Goal: Information Seeking & Learning: Learn about a topic

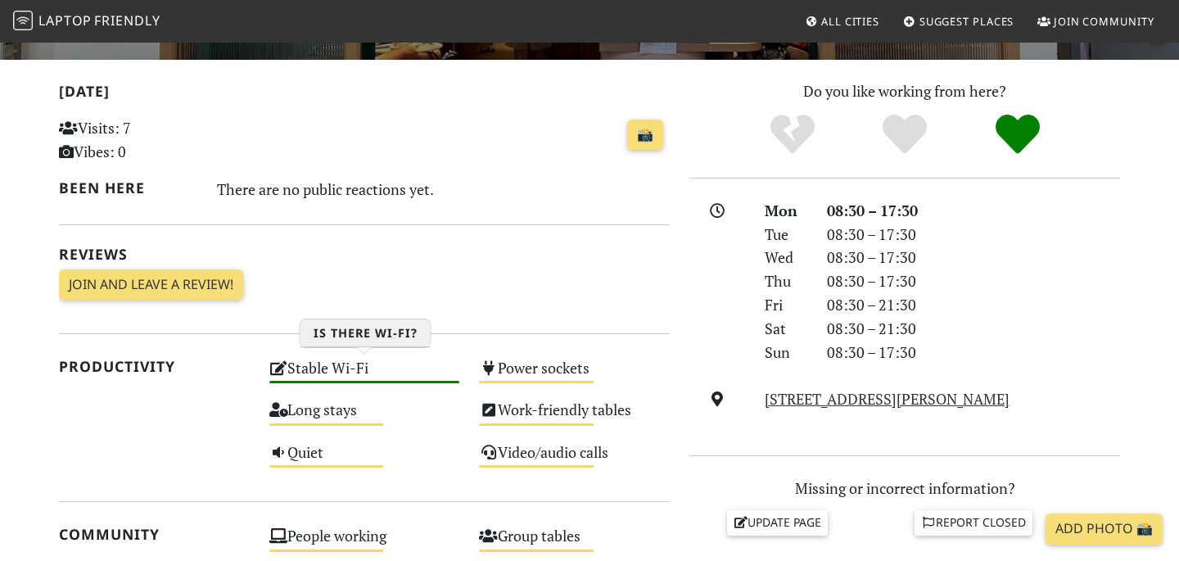
scroll to position [404, 0]
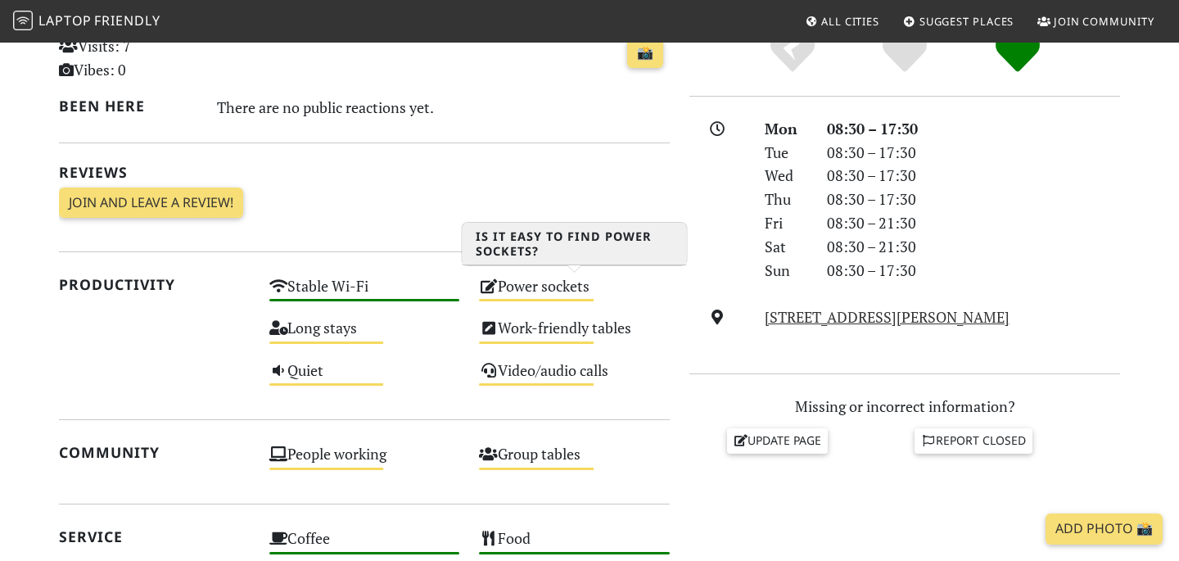
click at [569, 299] on div "Medium" at bounding box center [536, 300] width 115 height 2
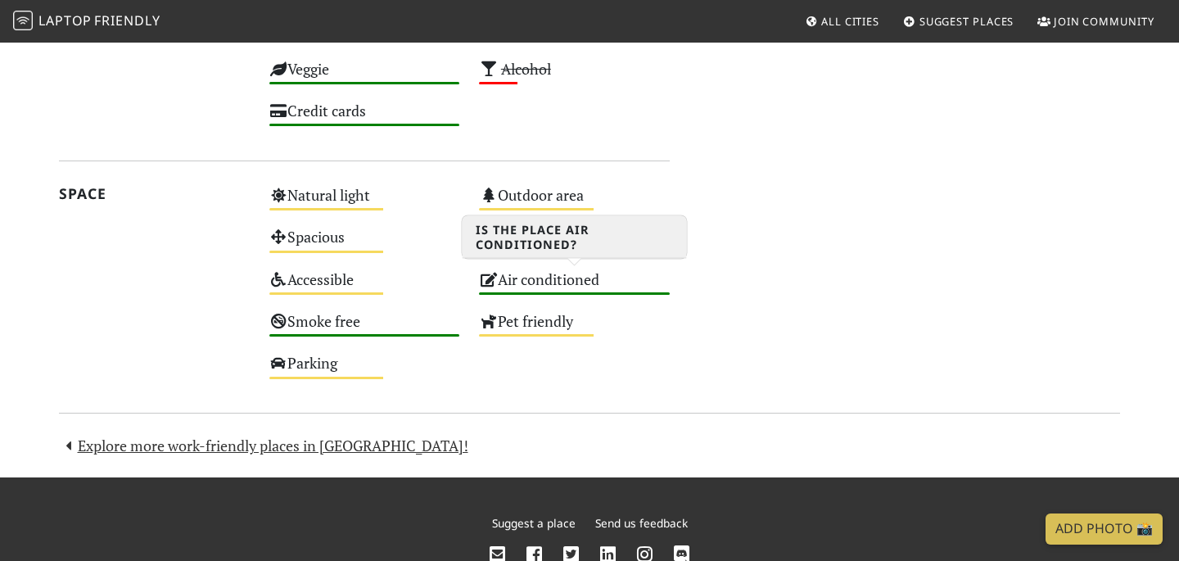
scroll to position [986, 0]
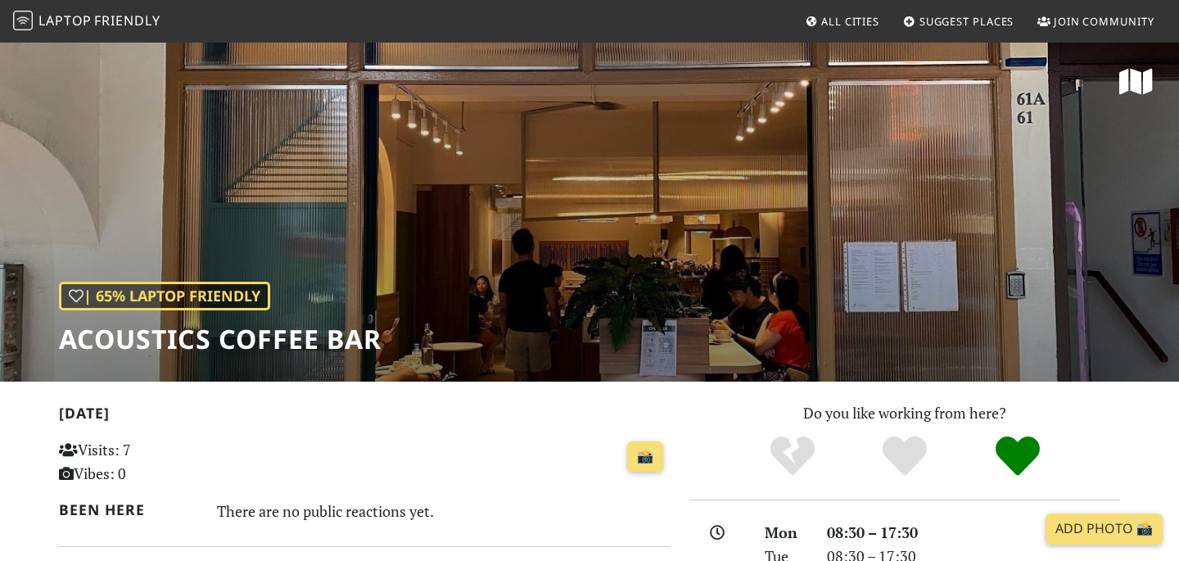
click at [23, 21] on img at bounding box center [23, 21] width 20 height 20
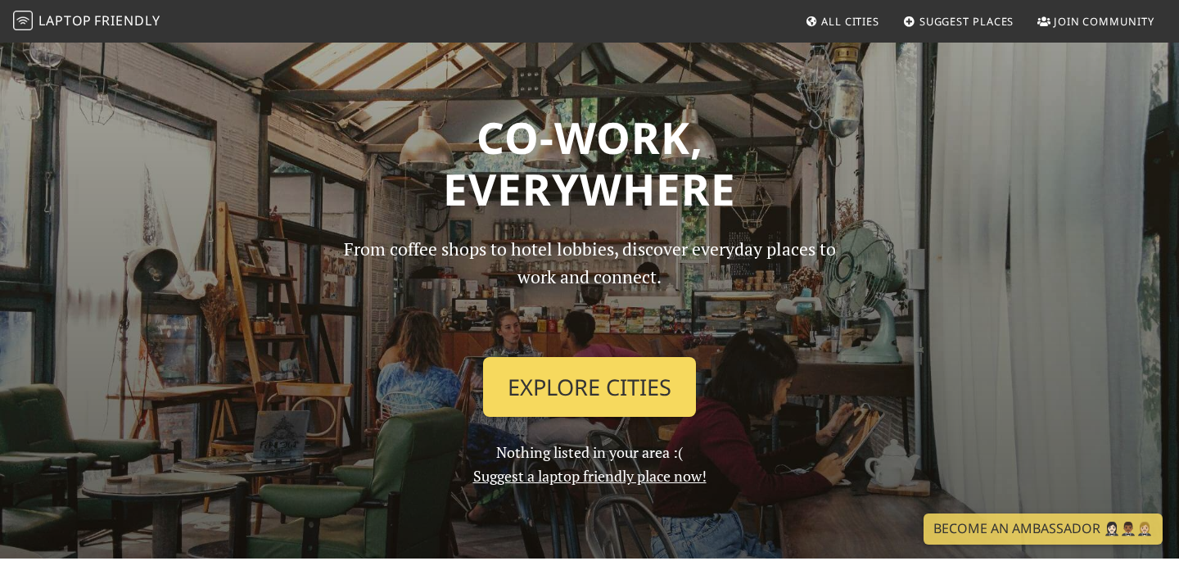
click at [552, 394] on link "Explore Cities" at bounding box center [589, 387] width 213 height 61
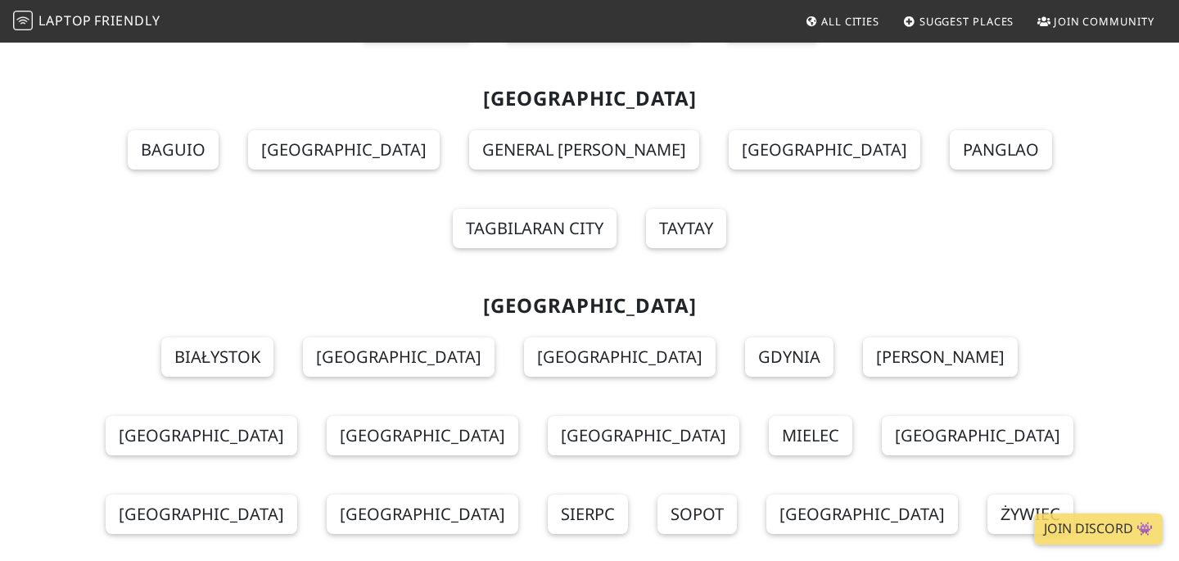
scroll to position [14164, 0]
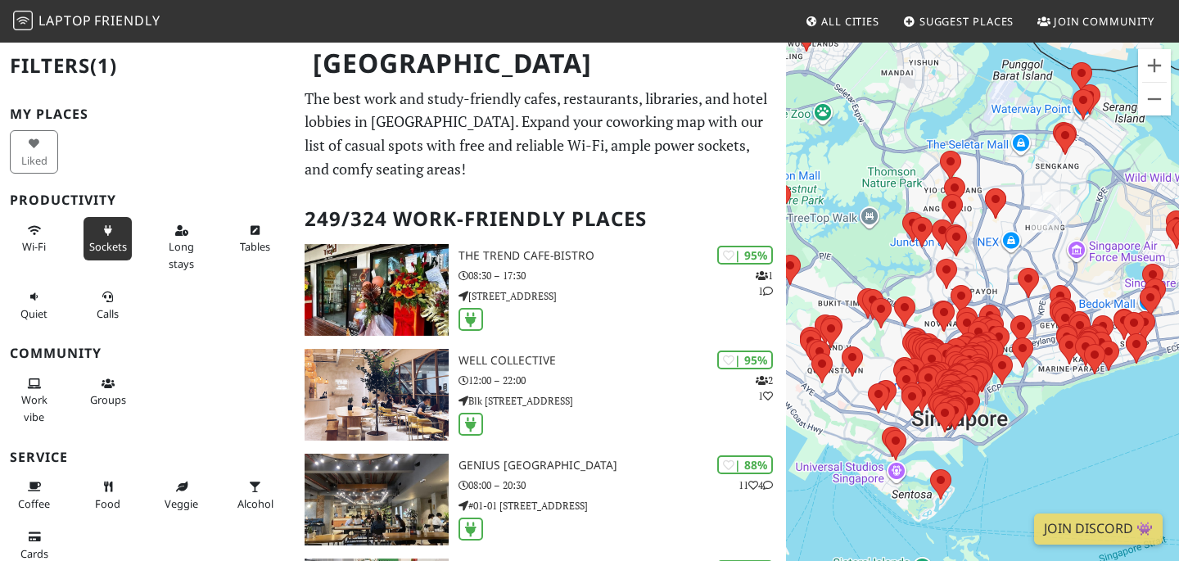
drag, startPoint x: 969, startPoint y: 260, endPoint x: 947, endPoint y: 199, distance: 64.5
click at [918, 120] on div at bounding box center [982, 321] width 393 height 561
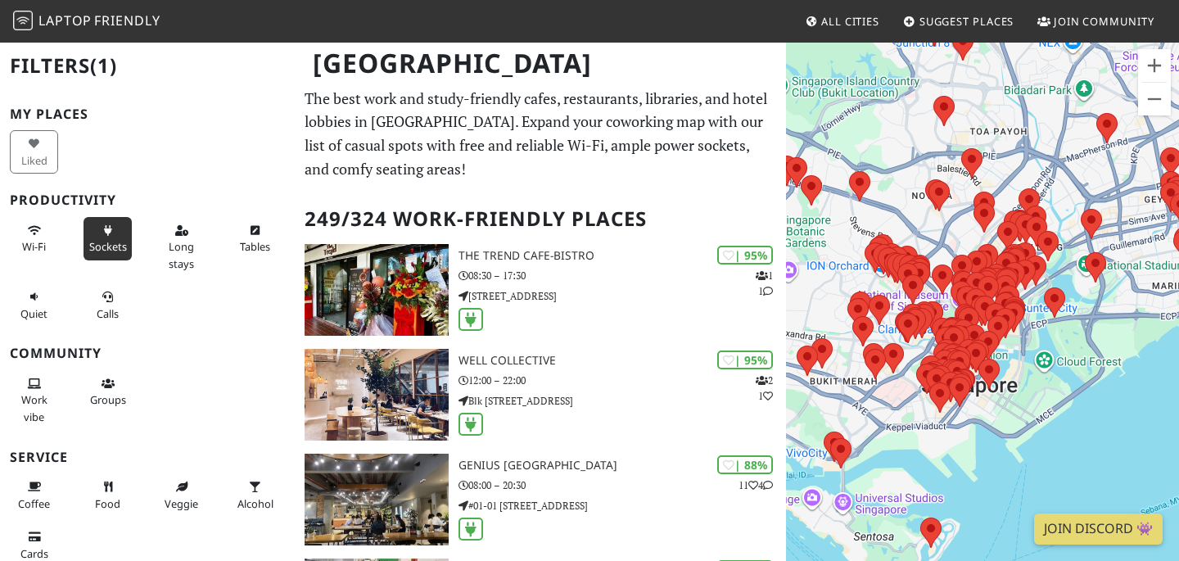
drag, startPoint x: 880, startPoint y: 335, endPoint x: 914, endPoint y: 220, distance: 120.3
click at [914, 220] on div at bounding box center [982, 321] width 393 height 561
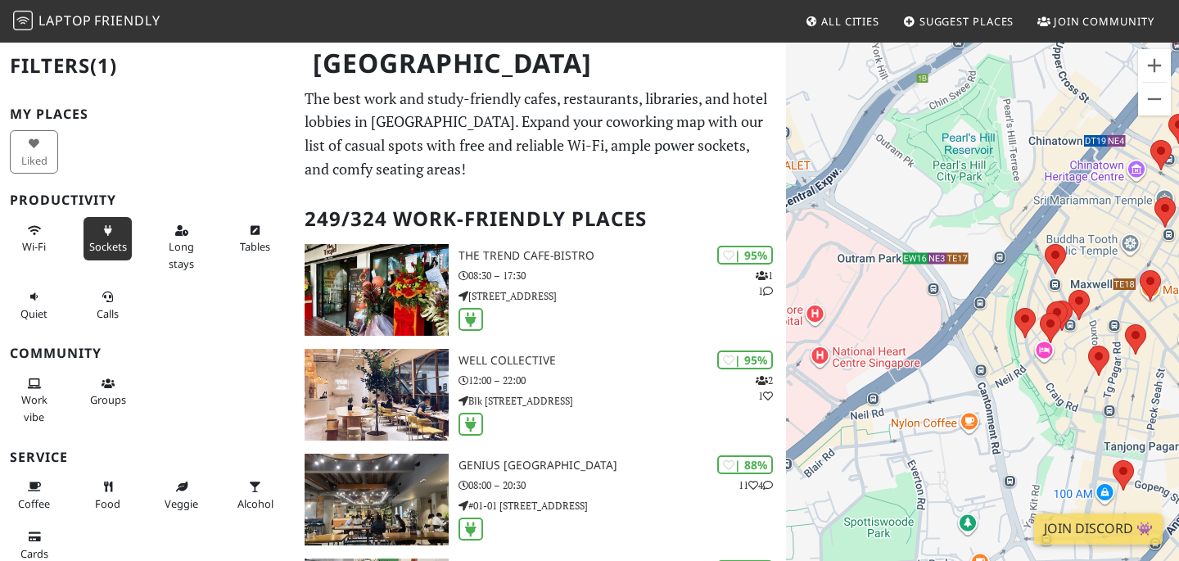
drag, startPoint x: 1006, startPoint y: 342, endPoint x: 880, endPoint y: 201, distance: 188.5
click at [880, 201] on div at bounding box center [982, 321] width 393 height 561
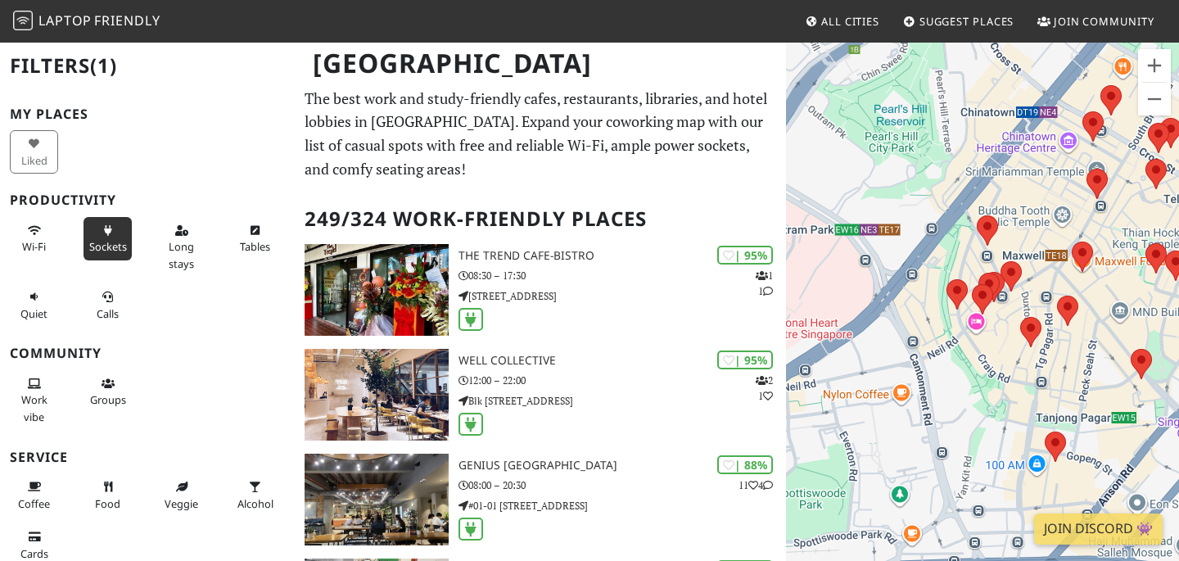
drag, startPoint x: 989, startPoint y: 369, endPoint x: 927, endPoint y: 343, distance: 67.2
click at [927, 343] on div at bounding box center [982, 321] width 393 height 561
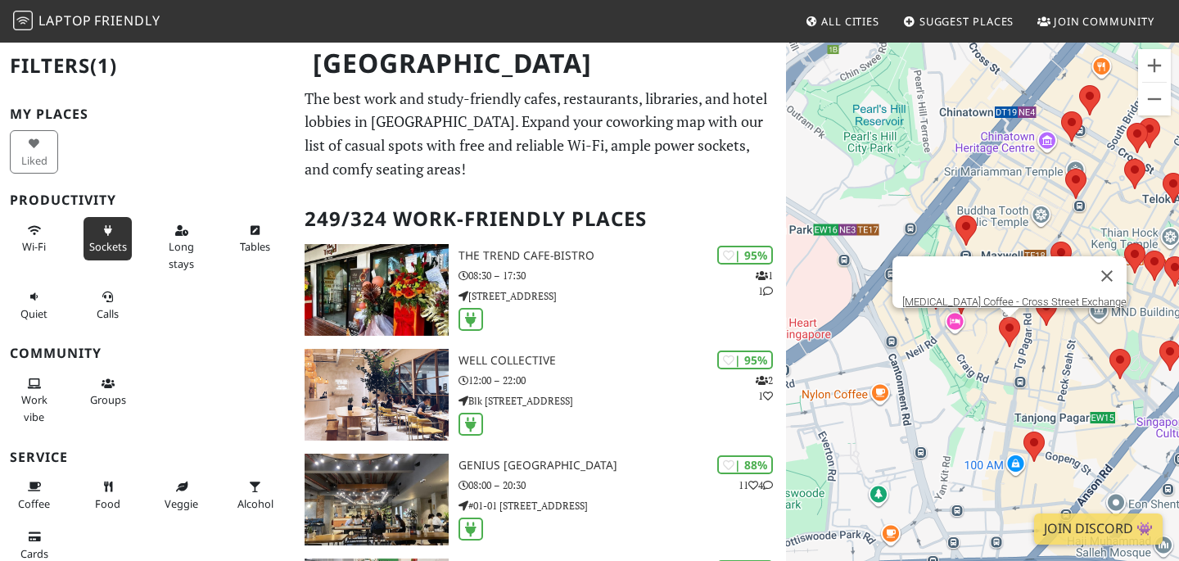
click at [999, 317] on area at bounding box center [999, 317] width 0 height 0
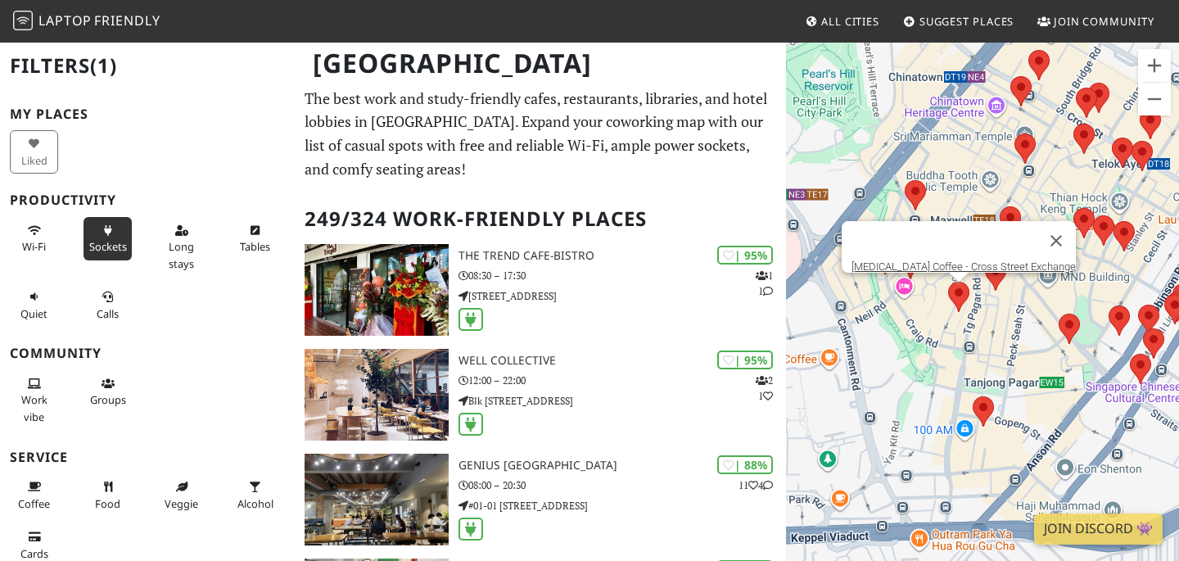
drag, startPoint x: 1057, startPoint y: 352, endPoint x: 1004, endPoint y: 316, distance: 63.6
click at [1004, 316] on div "Group Therapy Coffee - Cross Street Exchange" at bounding box center [982, 321] width 393 height 561
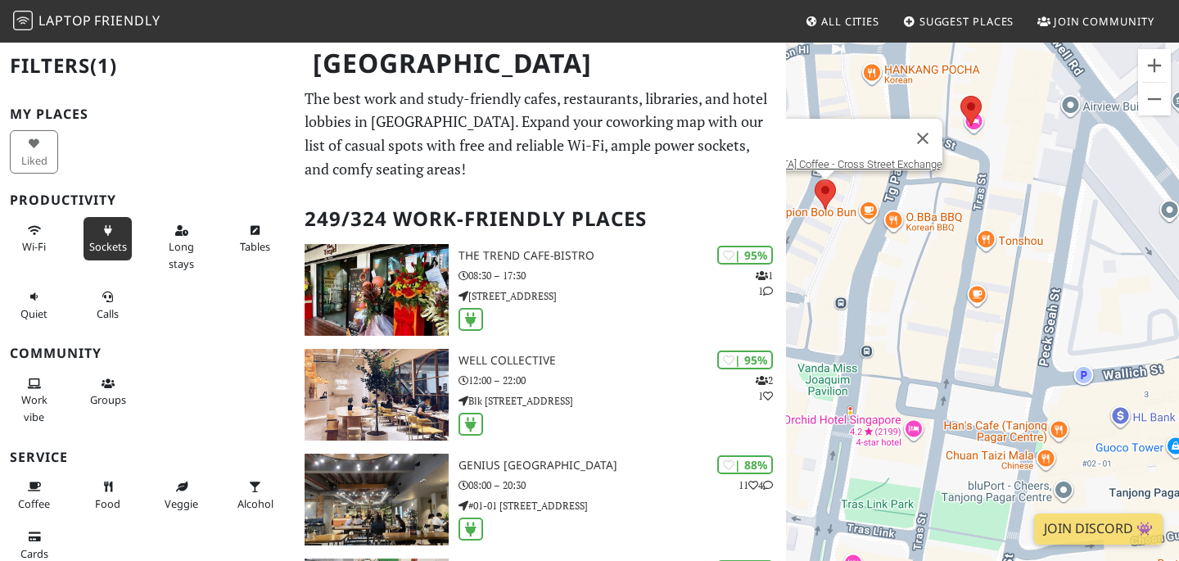
drag, startPoint x: 992, startPoint y: 319, endPoint x: 992, endPoint y: 241, distance: 78.6
click at [992, 241] on div "Group Therapy Coffee - Cross Street Exchange" at bounding box center [982, 321] width 393 height 561
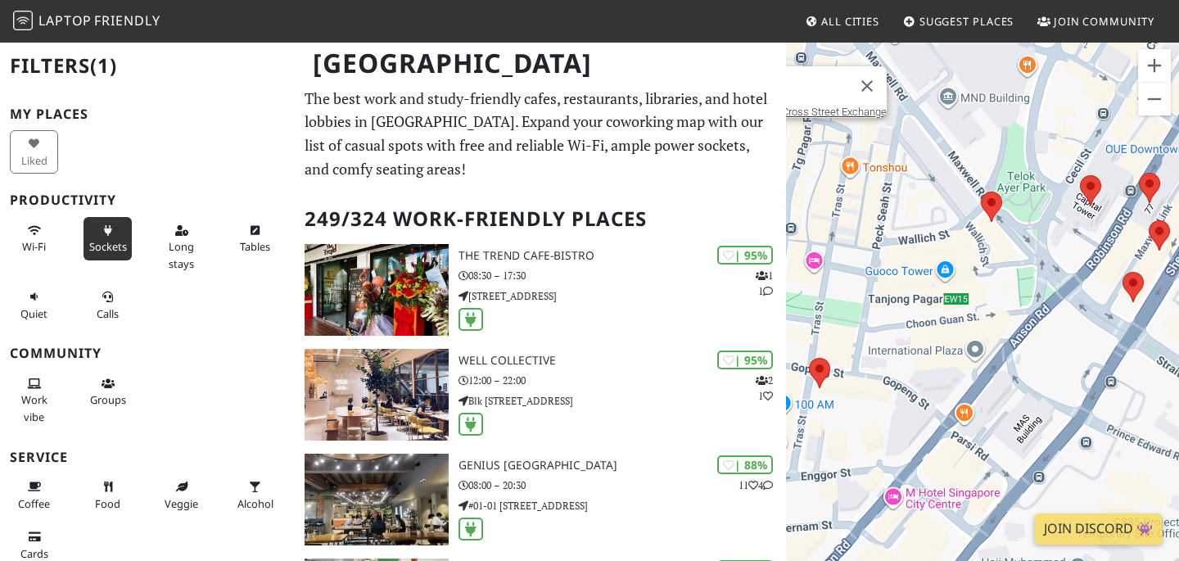
drag, startPoint x: 1050, startPoint y: 419, endPoint x: 921, endPoint y: 317, distance: 165.0
click at [921, 317] on div "Group Therapy Coffee - Cross Street Exchange" at bounding box center [982, 321] width 393 height 561
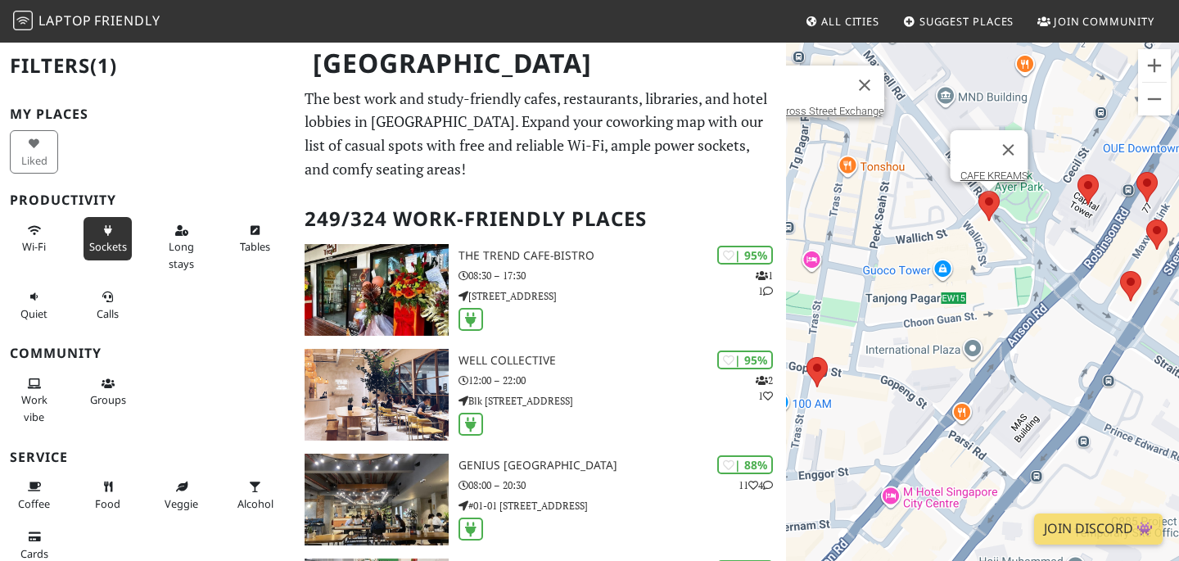
click at [979, 191] on area at bounding box center [979, 191] width 0 height 0
click at [993, 170] on link "CAFE KREAMS" at bounding box center [995, 176] width 68 height 12
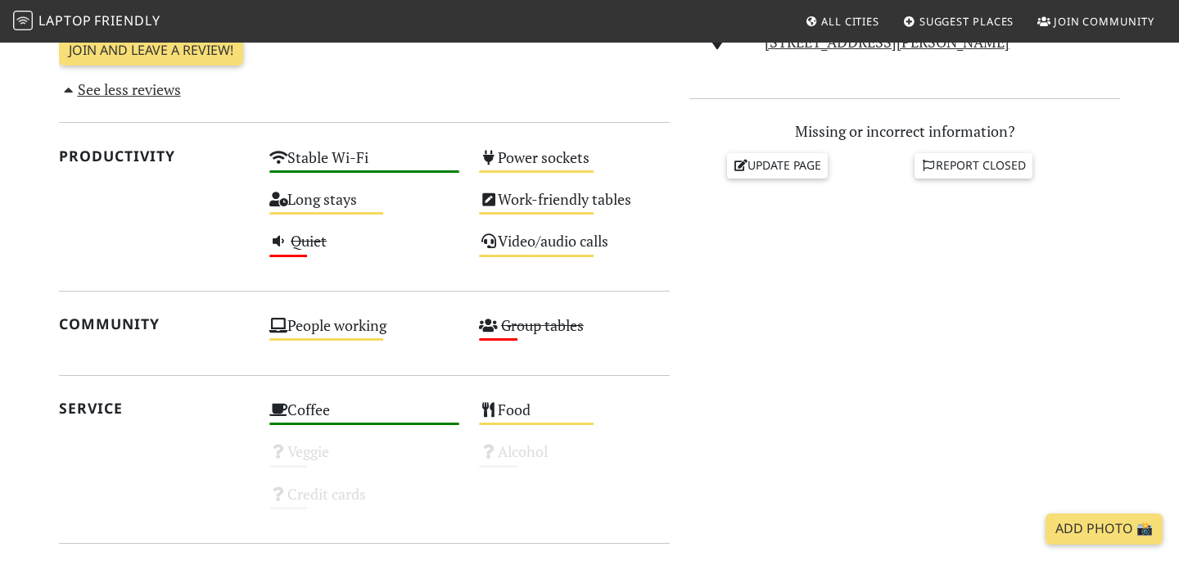
scroll to position [584, 0]
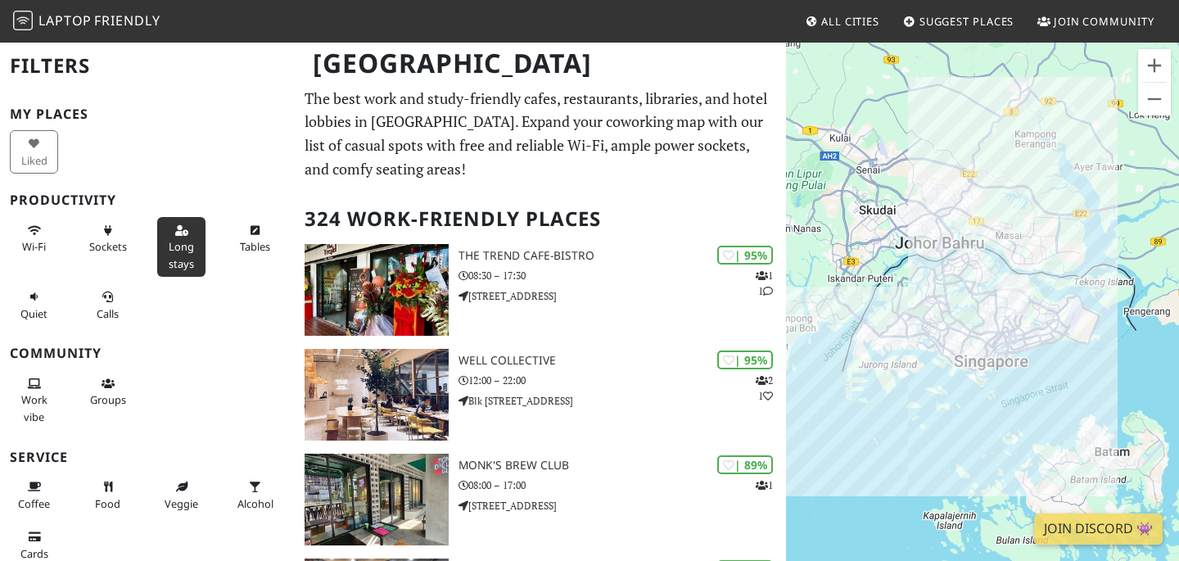
scroll to position [212, 0]
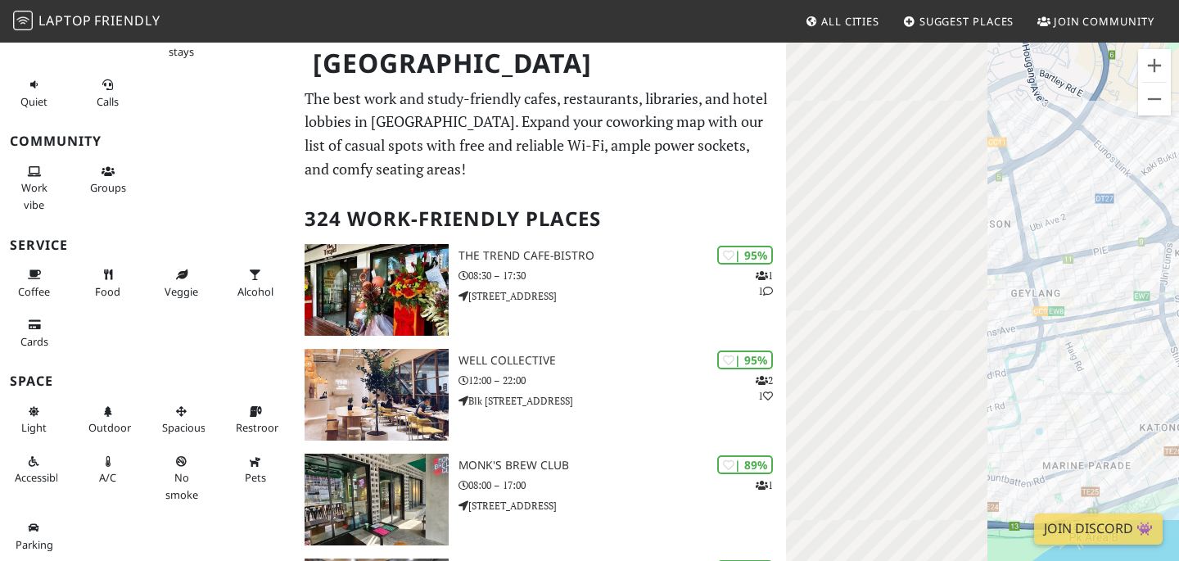
drag, startPoint x: 886, startPoint y: 233, endPoint x: 1124, endPoint y: 215, distance: 238.2
click at [1124, 215] on div at bounding box center [982, 321] width 393 height 561
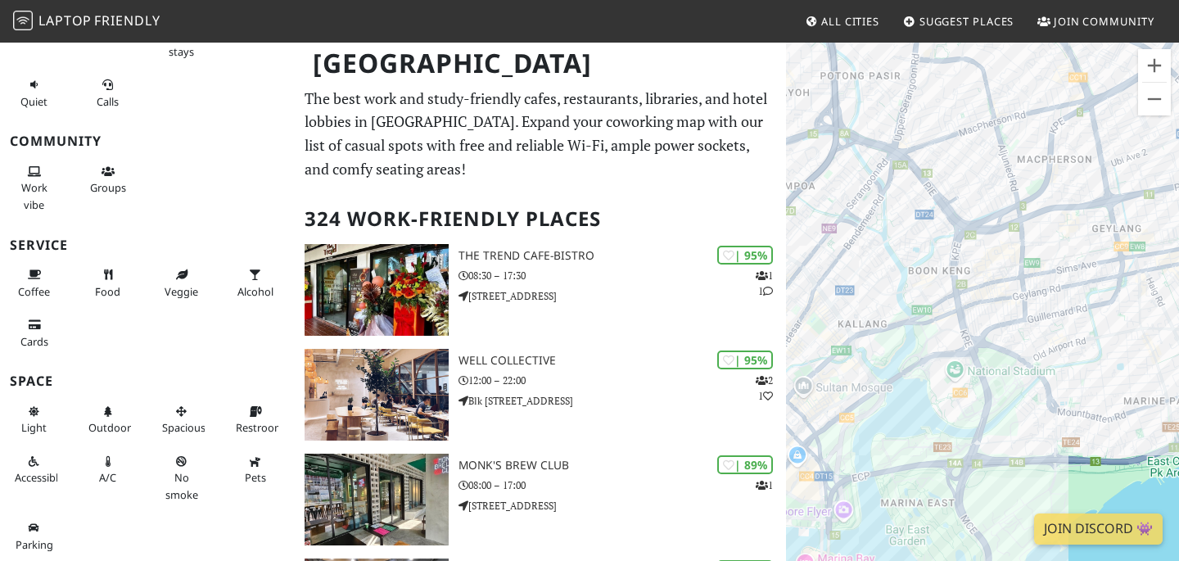
drag, startPoint x: 925, startPoint y: 295, endPoint x: 1003, endPoint y: 235, distance: 98.1
click at [1003, 235] on div at bounding box center [982, 321] width 393 height 561
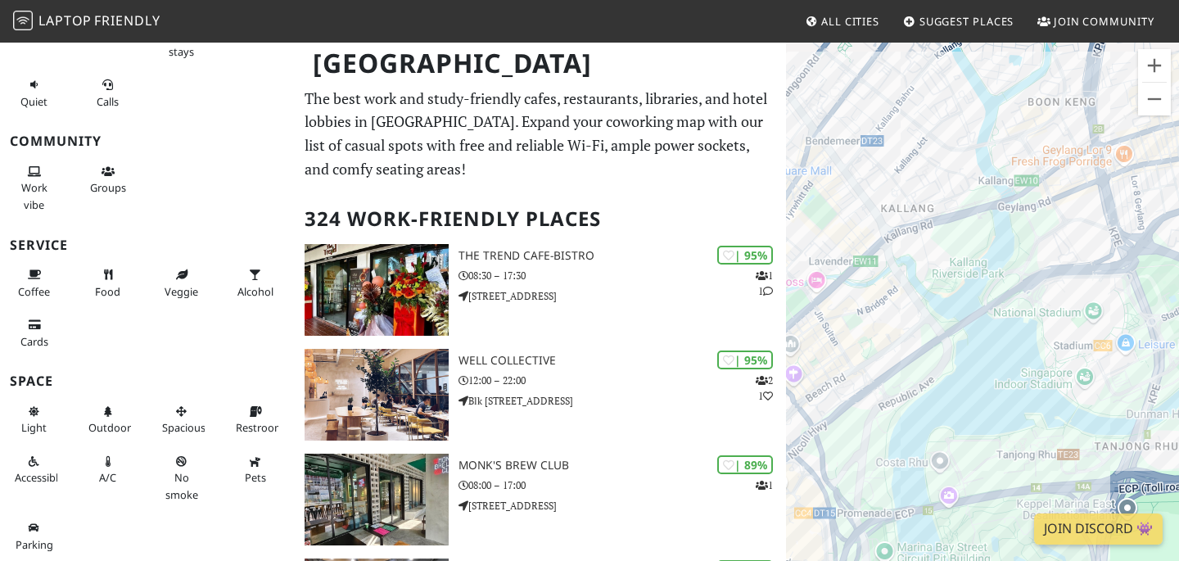
drag, startPoint x: 913, startPoint y: 401, endPoint x: 1045, endPoint y: 228, distance: 218.0
click at [1045, 228] on div at bounding box center [982, 321] width 393 height 561
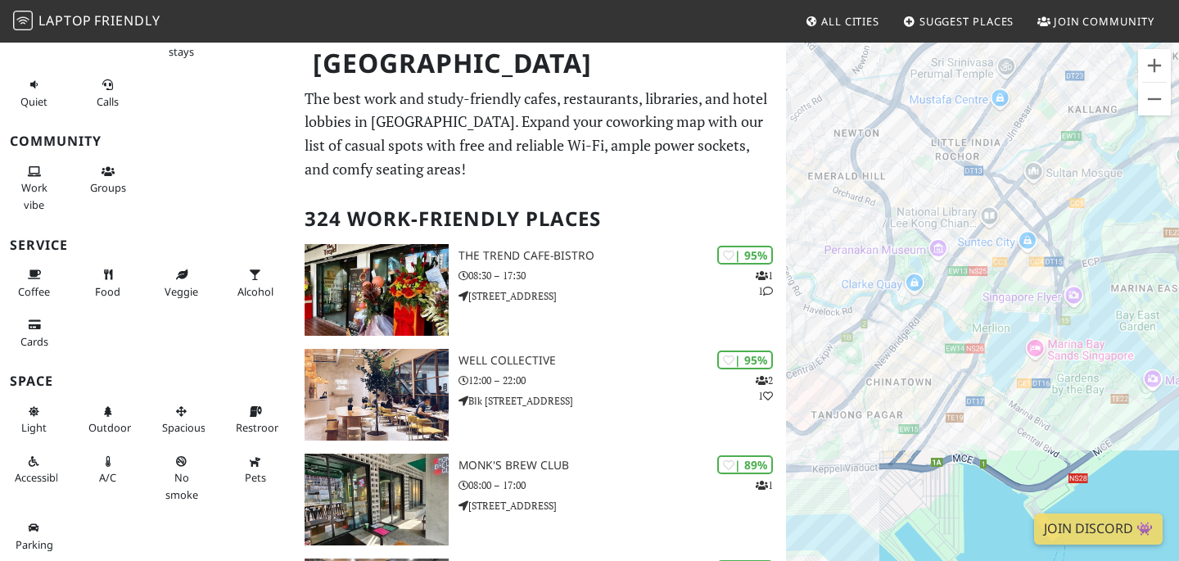
drag, startPoint x: 921, startPoint y: 342, endPoint x: 1051, endPoint y: 234, distance: 168.6
click at [1068, 215] on div at bounding box center [982, 321] width 393 height 561
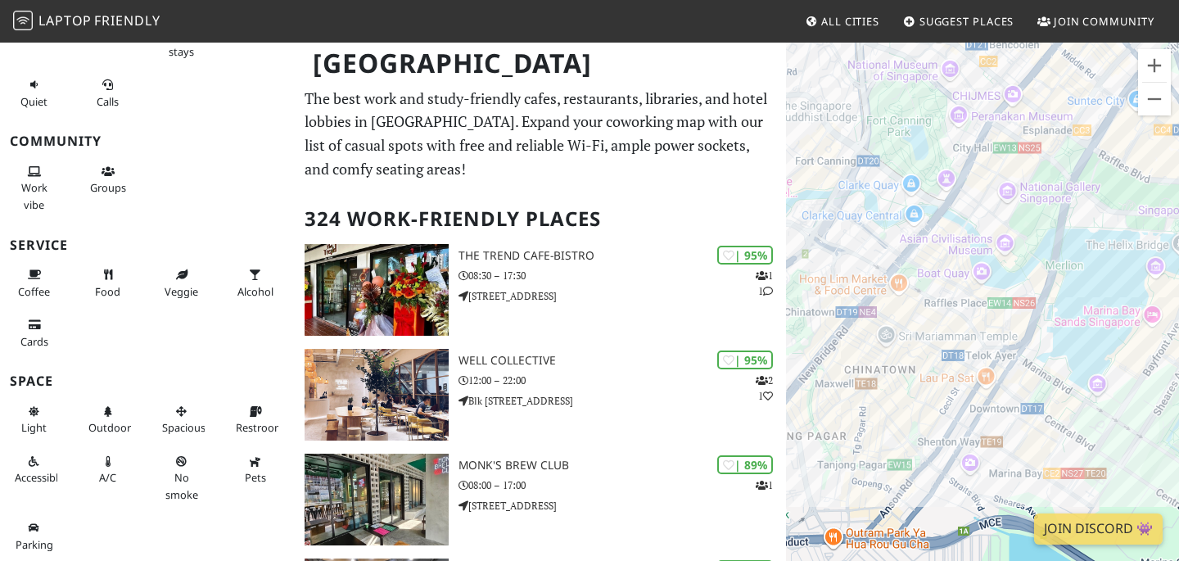
drag, startPoint x: 1057, startPoint y: 396, endPoint x: 1090, endPoint y: 273, distance: 128.2
click at [1090, 273] on div at bounding box center [982, 321] width 393 height 561
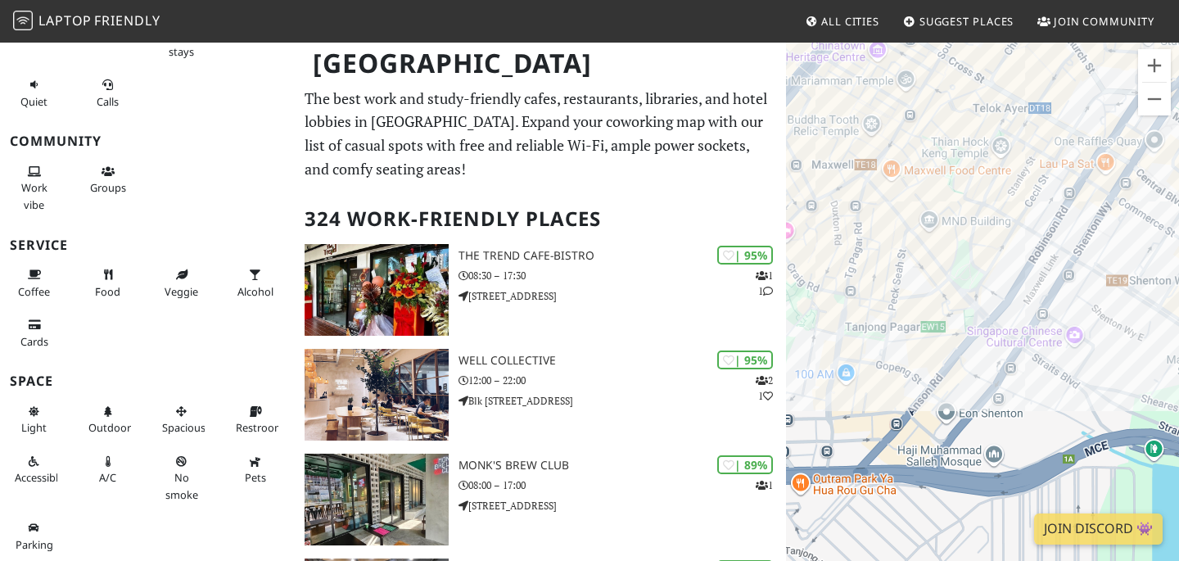
drag, startPoint x: 877, startPoint y: 473, endPoint x: 903, endPoint y: 253, distance: 221.8
click at [903, 253] on div at bounding box center [982, 321] width 393 height 561
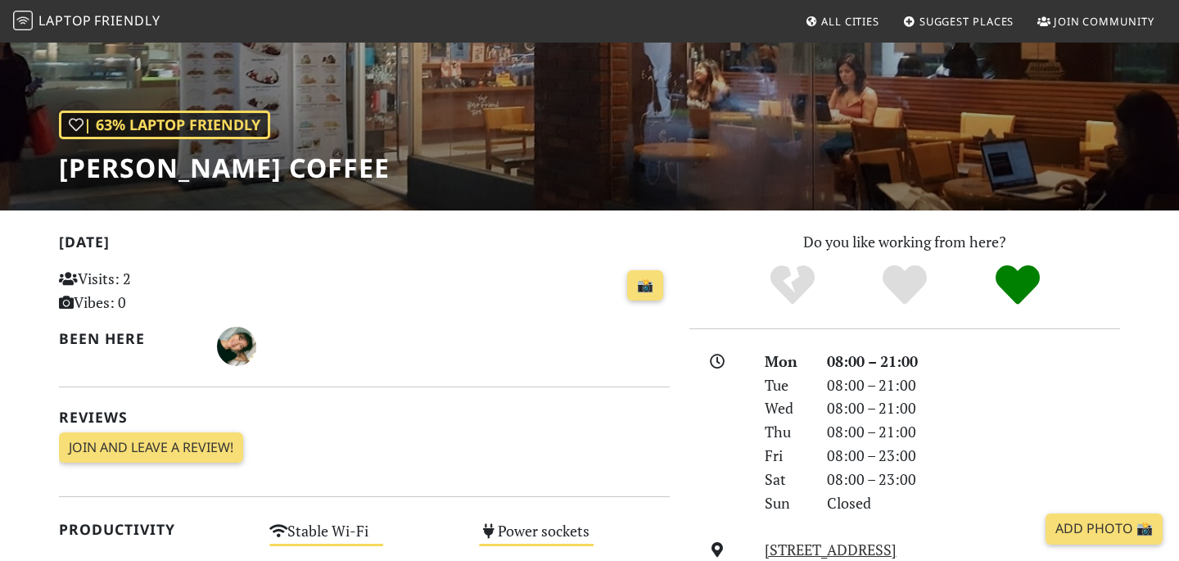
scroll to position [151, 0]
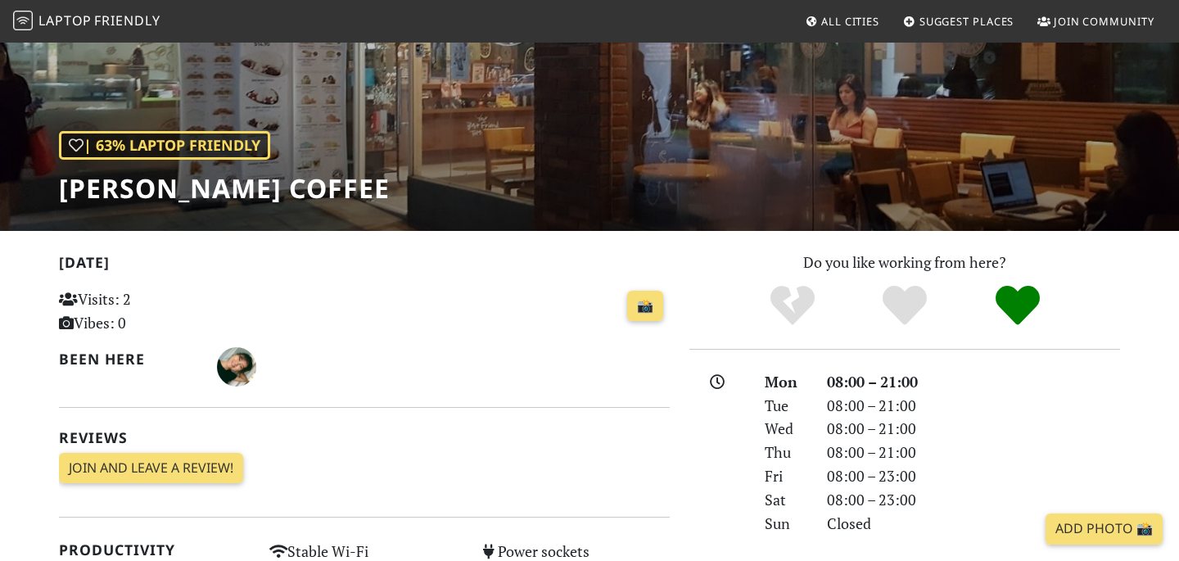
click at [228, 192] on h1 "Tom N Toms Coffee" at bounding box center [224, 188] width 331 height 31
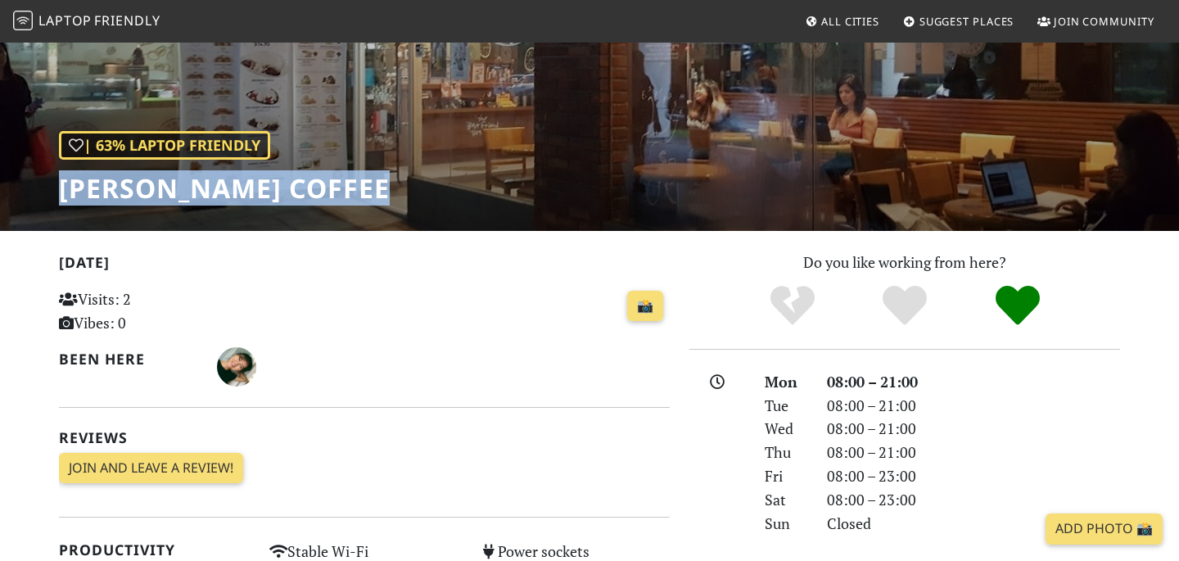
click at [228, 192] on h1 "Tom N Toms Coffee" at bounding box center [224, 188] width 331 height 31
copy div "Tom N Toms Coffee"
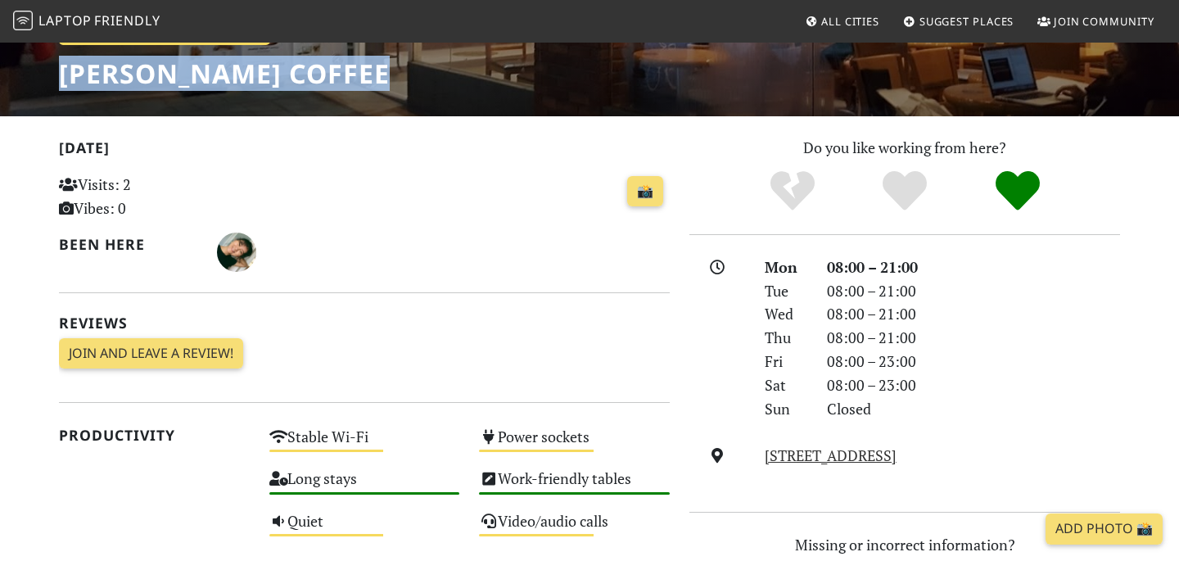
scroll to position [224, 0]
